Goal: Information Seeking & Learning: Learn about a topic

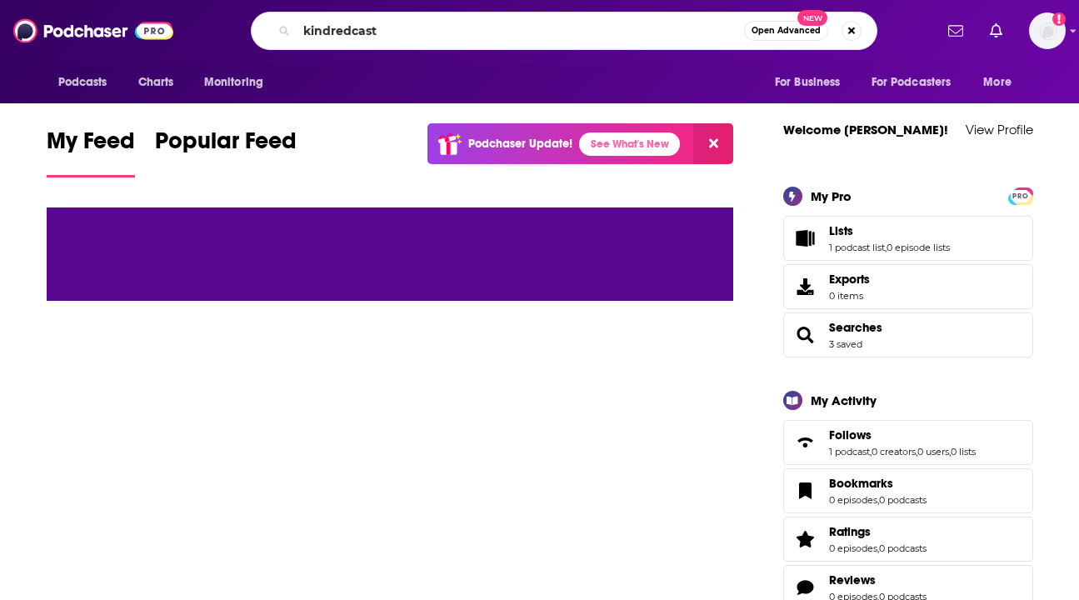
type input "kindredcast"
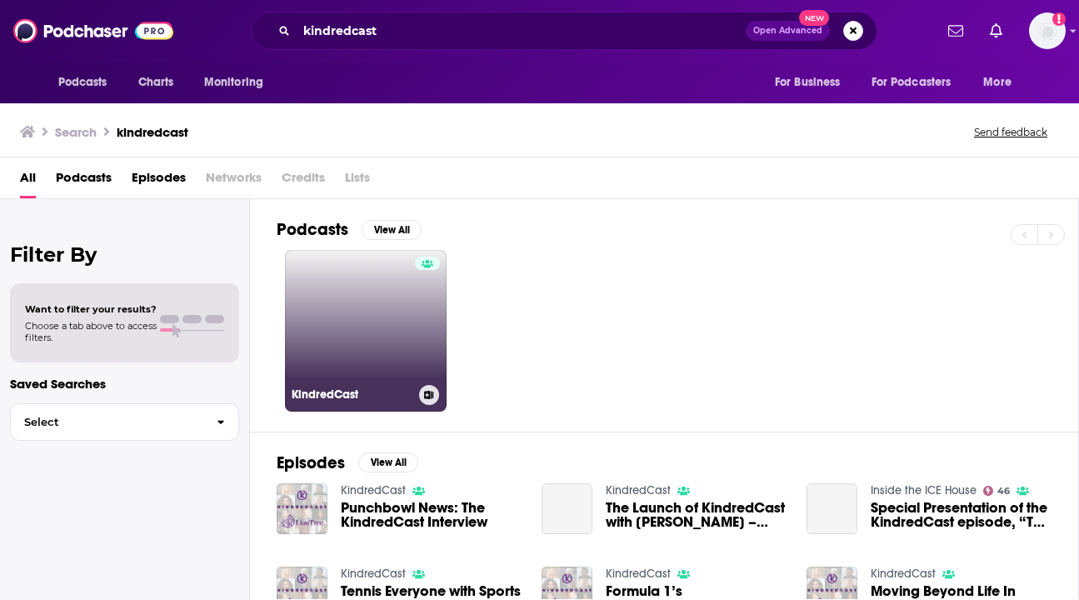
click at [396, 322] on link "KindredCast" at bounding box center [366, 331] width 162 height 162
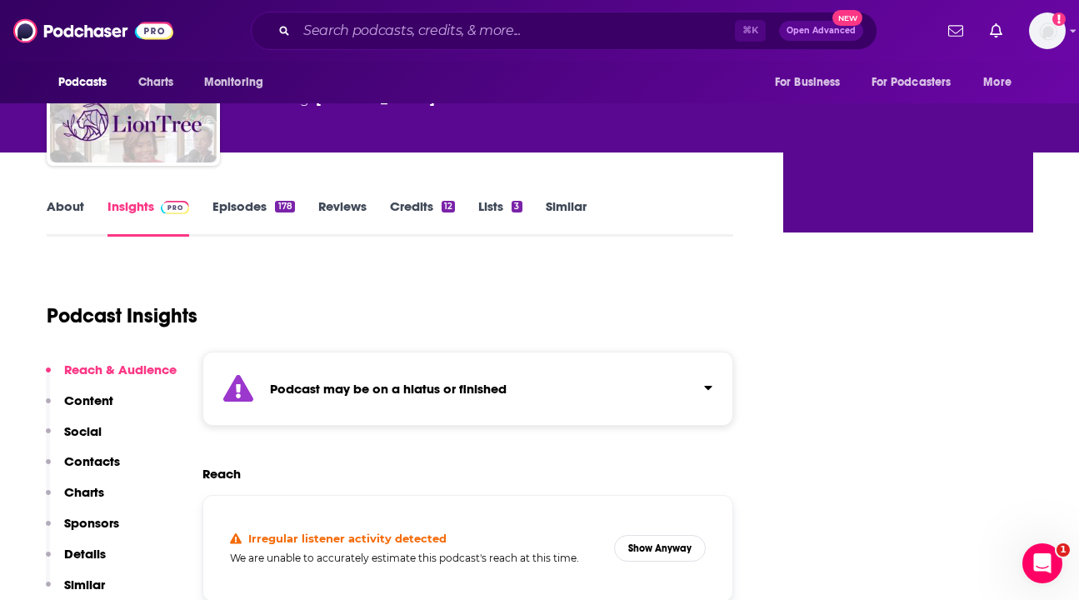
click at [261, 205] on link "Episodes 178" at bounding box center [254, 217] width 82 height 38
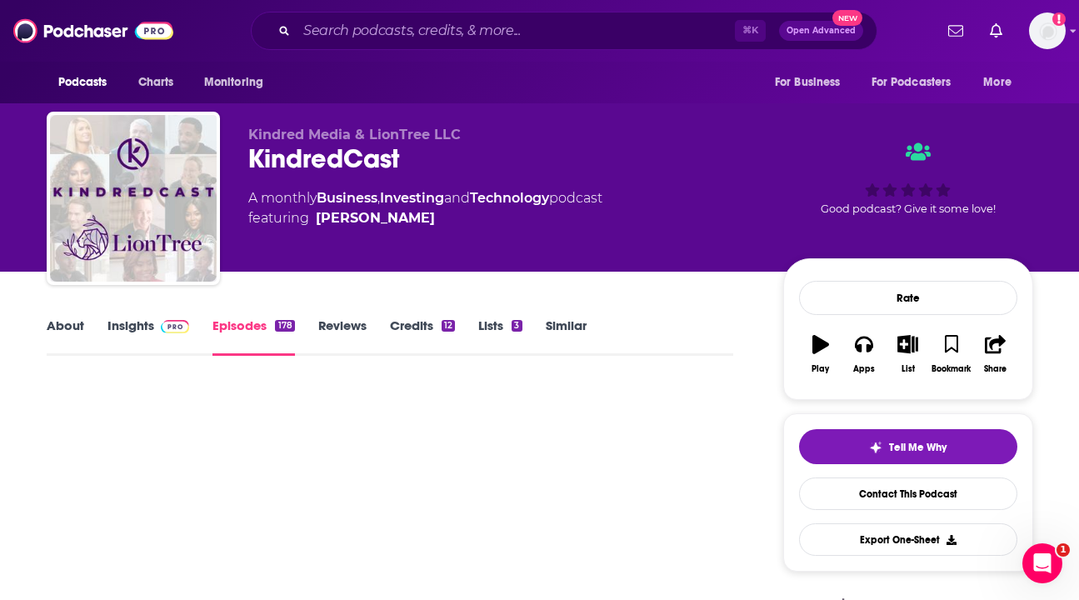
click at [343, 326] on link "Reviews" at bounding box center [342, 337] width 48 height 38
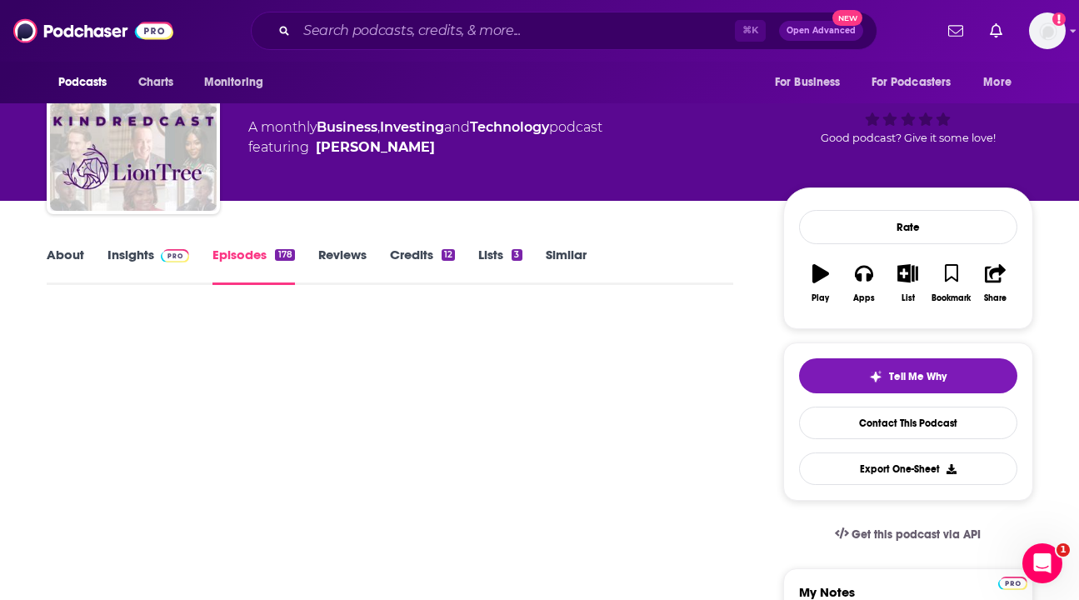
scroll to position [70, 0]
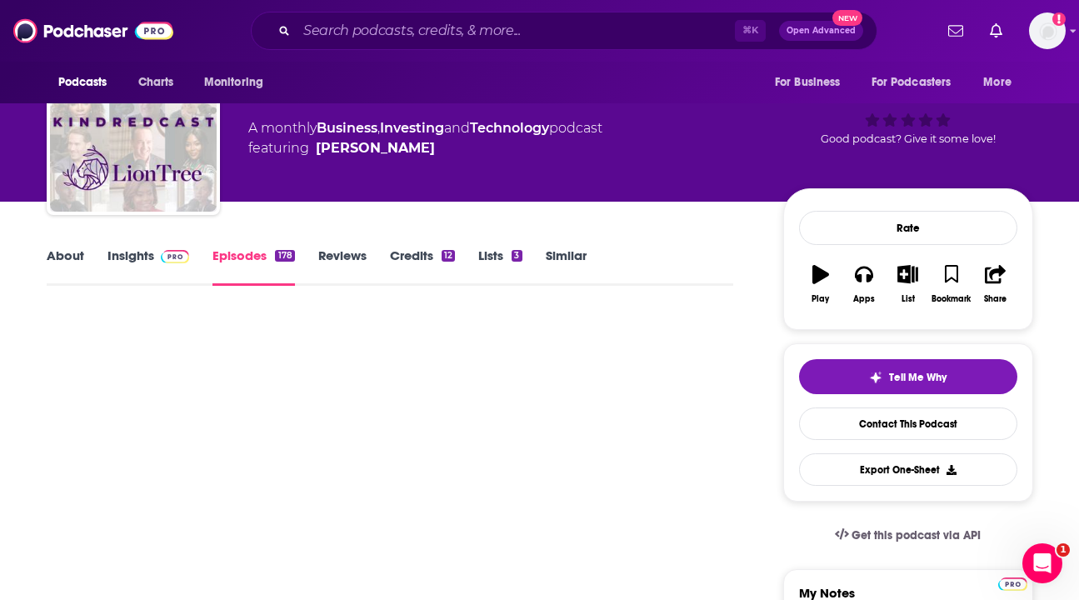
click at [126, 250] on link "Insights" at bounding box center [149, 267] width 83 height 38
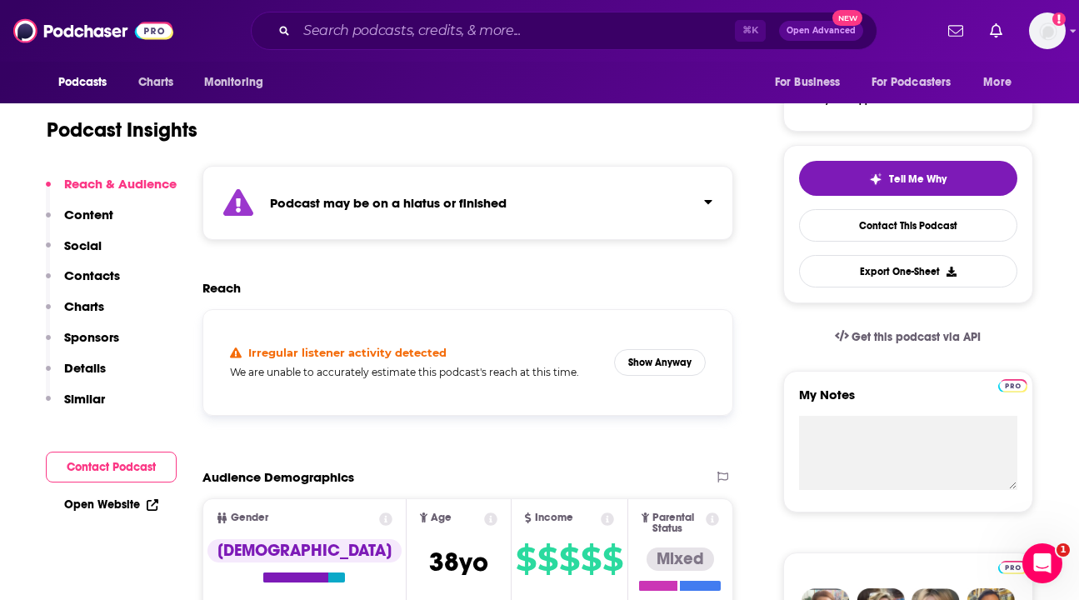
scroll to position [321, 0]
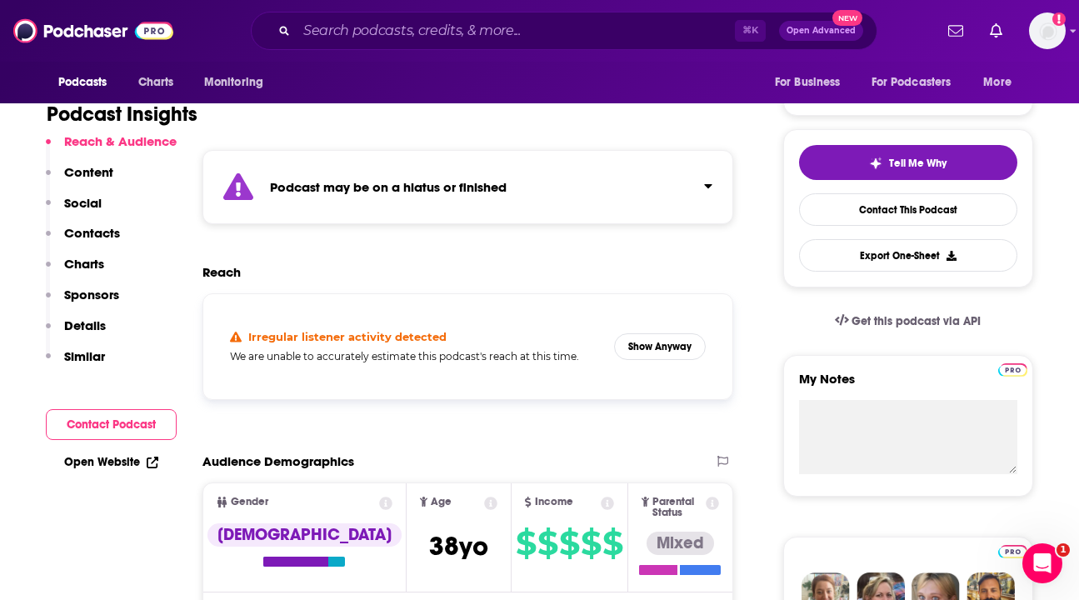
click at [83, 230] on p "Contacts" at bounding box center [92, 233] width 56 height 16
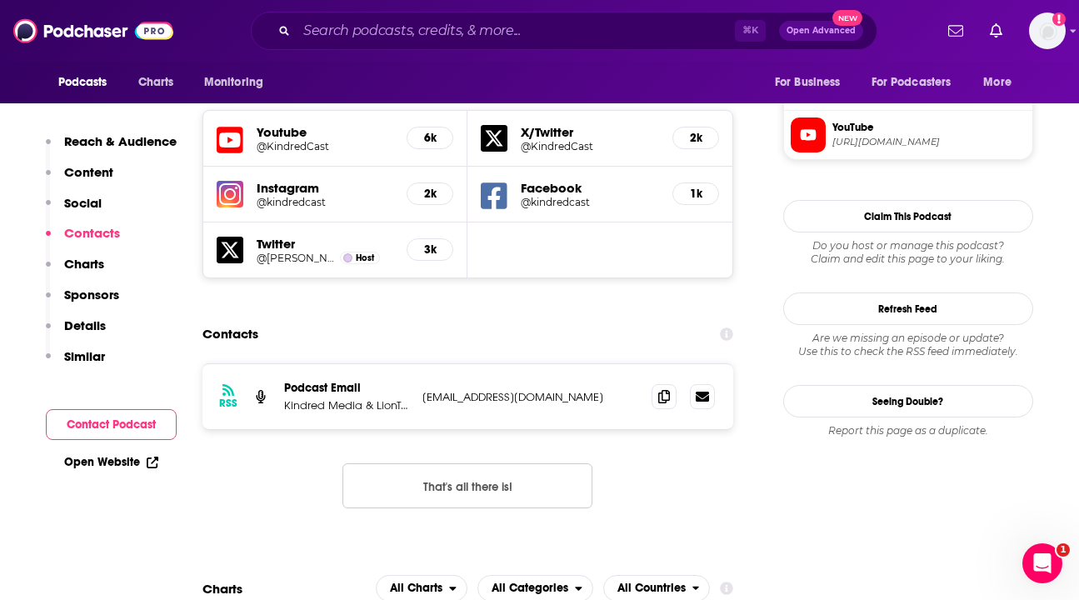
scroll to position [1555, 0]
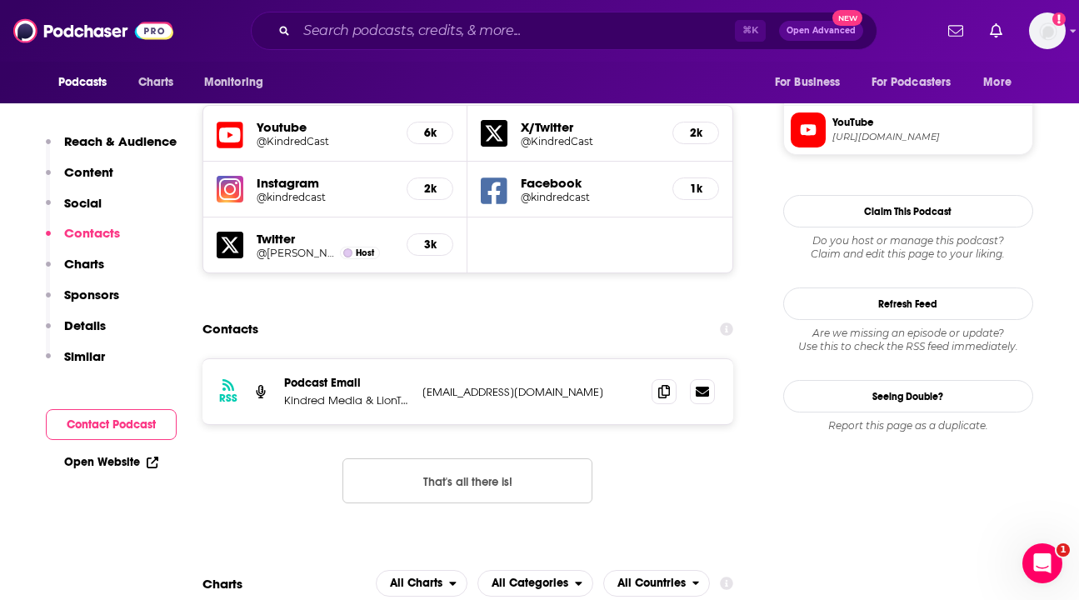
click at [463, 385] on p "[EMAIL_ADDRESS][DOMAIN_NAME]" at bounding box center [531, 392] width 217 height 14
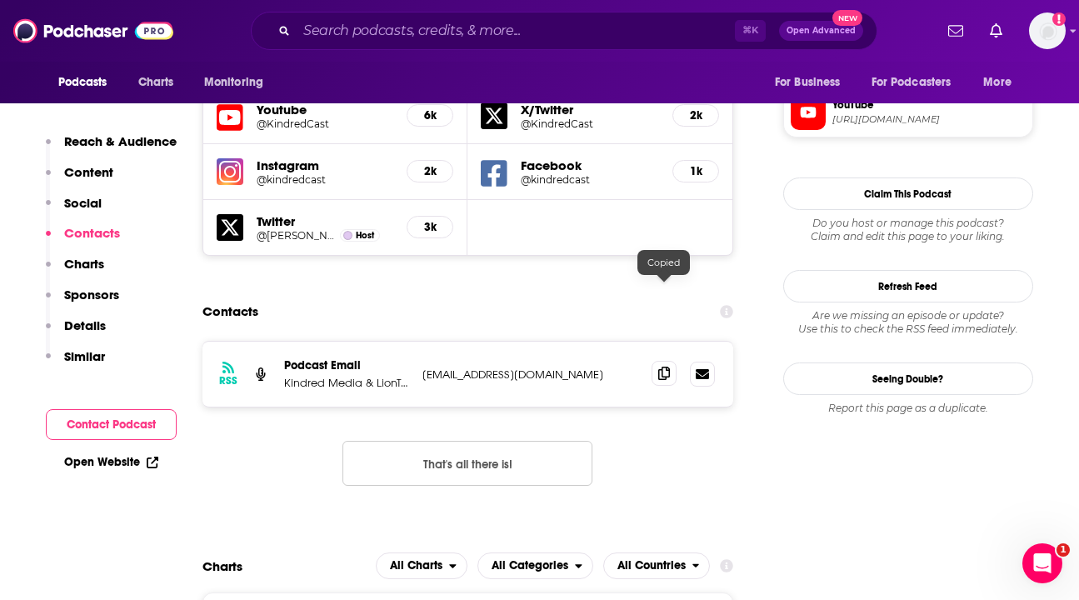
scroll to position [0, 0]
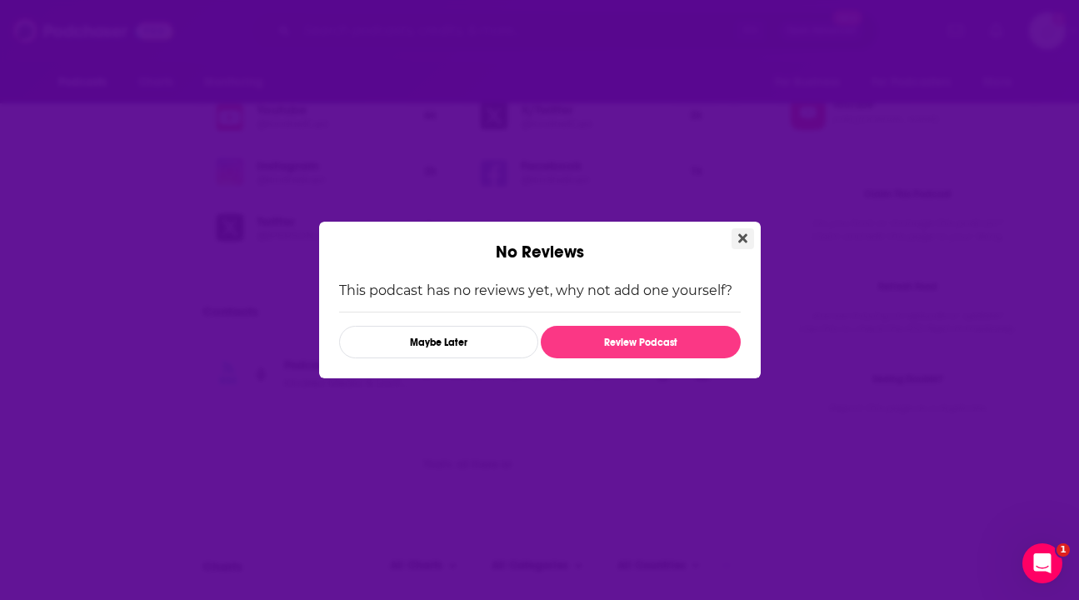
click at [739, 239] on icon "Close" at bounding box center [743, 238] width 9 height 13
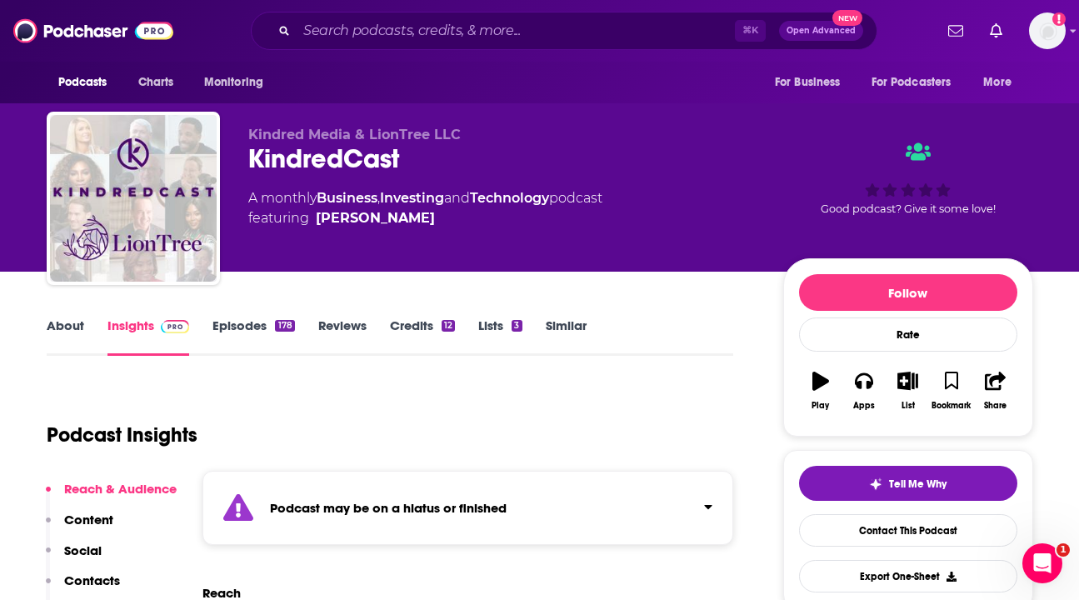
click at [248, 324] on link "Episodes 178" at bounding box center [254, 337] width 82 height 38
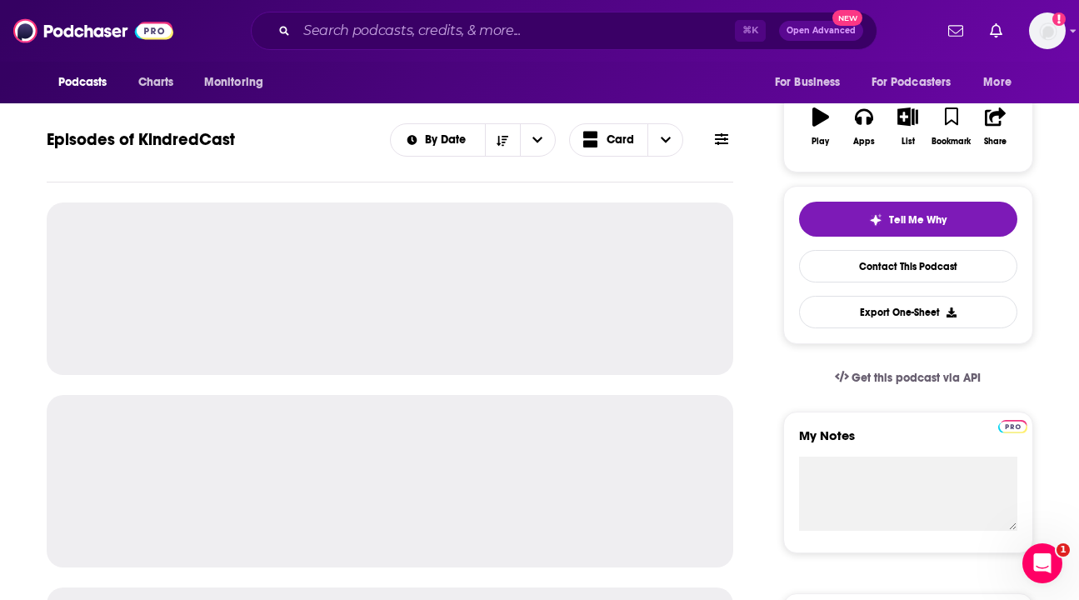
scroll to position [251, 0]
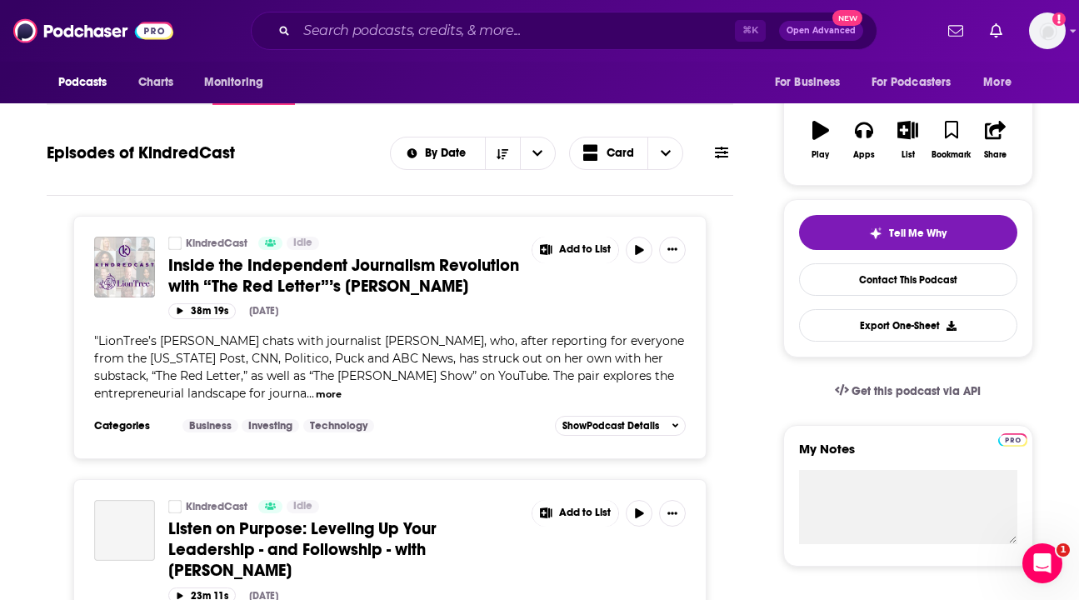
click at [624, 343] on span "LionTree’s [PERSON_NAME] chats with journalist [PERSON_NAME], who, after report…" at bounding box center [389, 367] width 590 height 68
click at [680, 252] on button "Show More Button" at bounding box center [672, 250] width 27 height 27
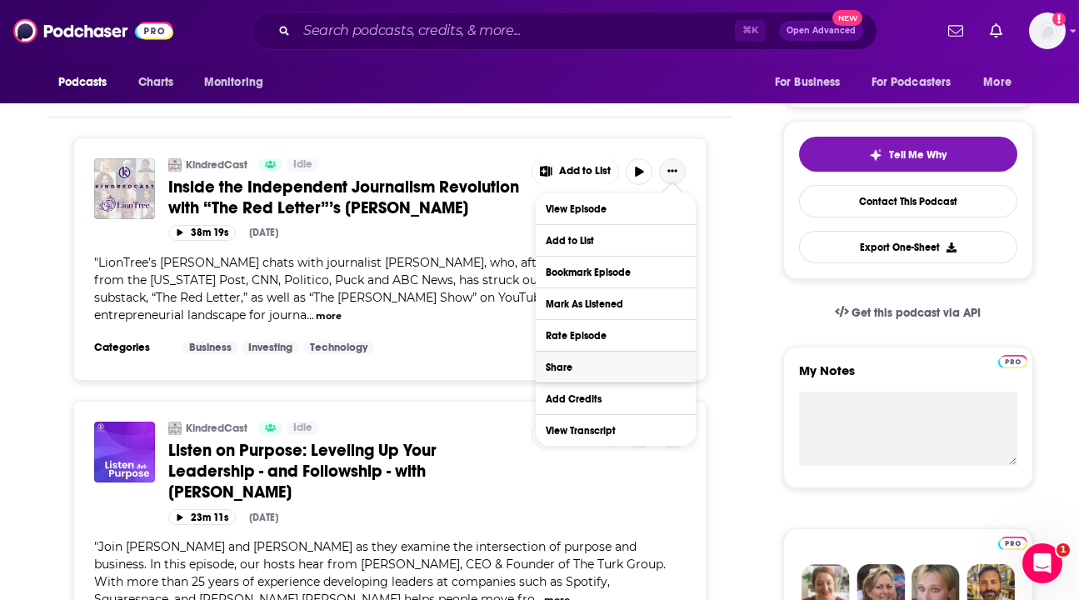
scroll to position [328, 0]
click at [571, 438] on link "View Transcript" at bounding box center [616, 431] width 160 height 31
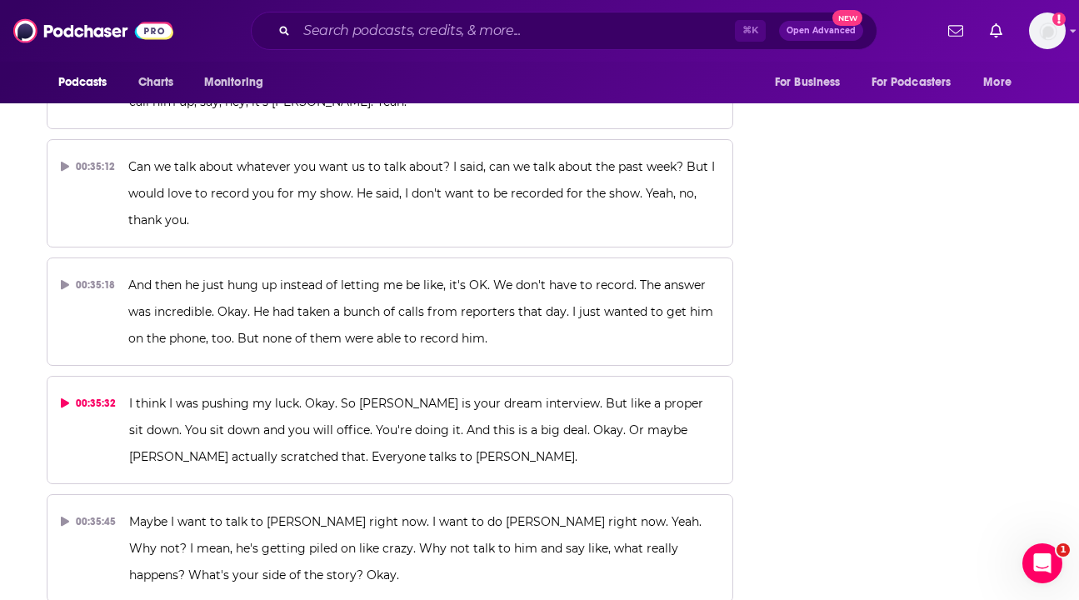
scroll to position [20263, 0]
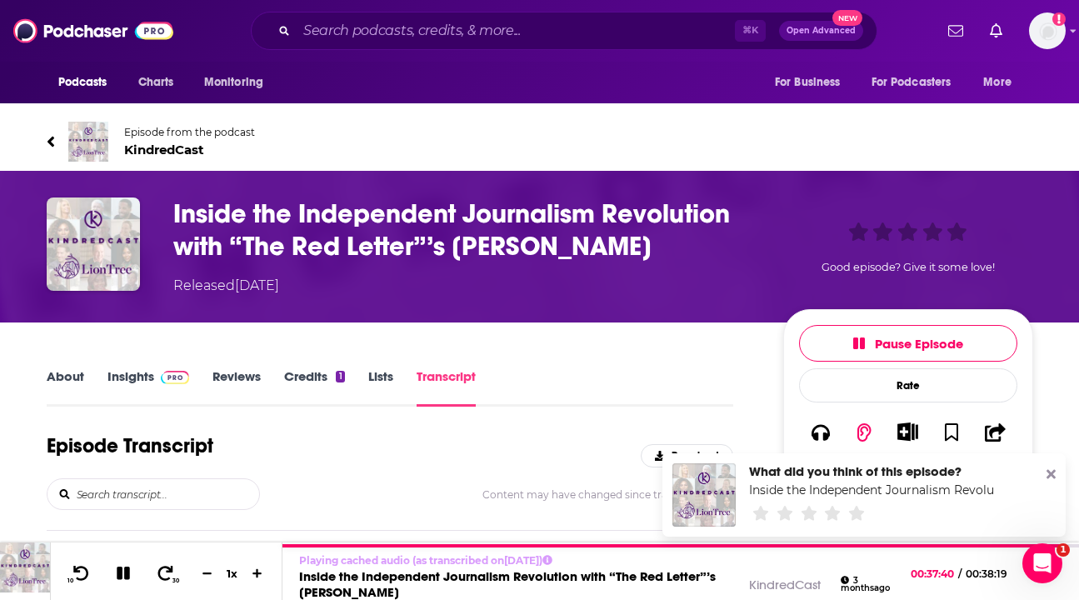
scroll to position [49, 0]
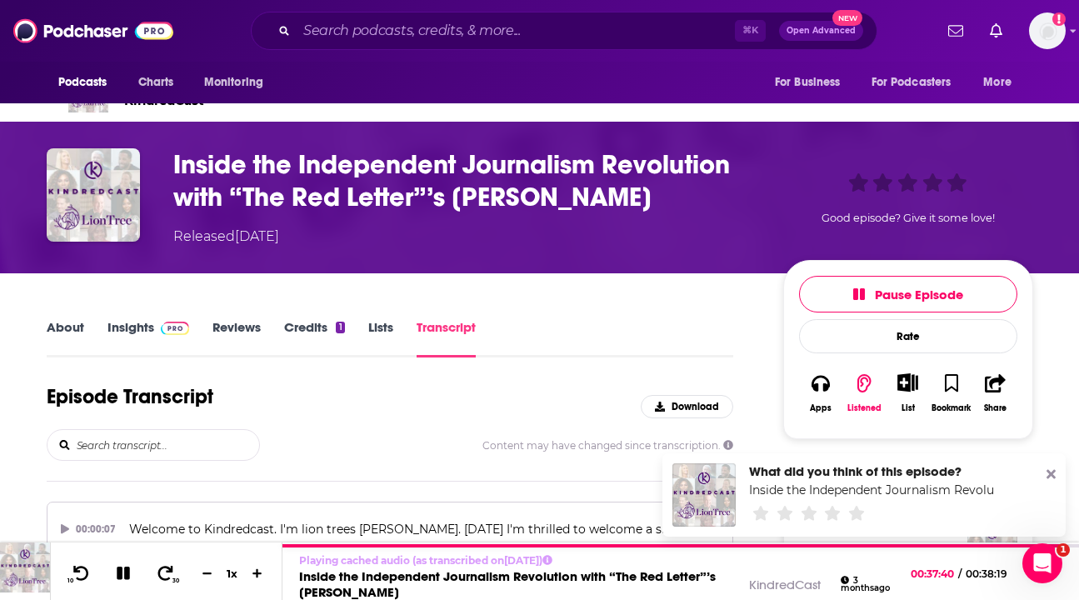
click at [125, 329] on link "Insights" at bounding box center [149, 338] width 83 height 38
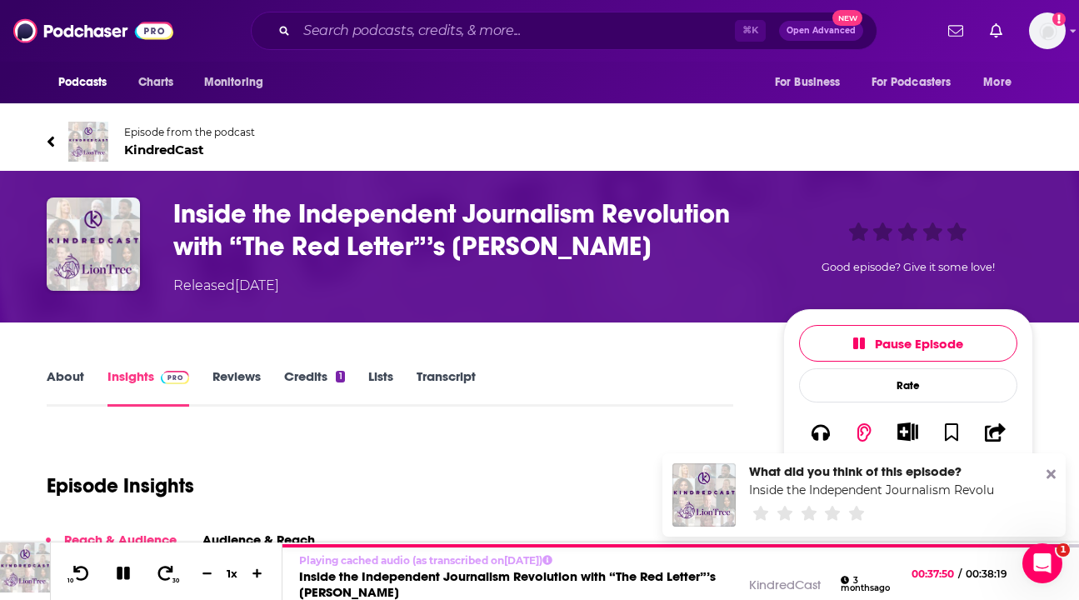
click at [69, 375] on link "About" at bounding box center [66, 387] width 38 height 38
